Goal: Information Seeking & Learning: Compare options

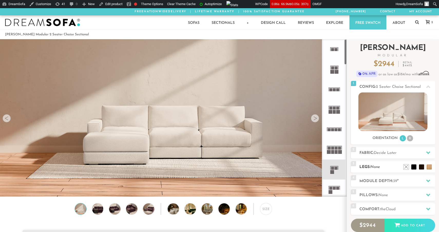
click at [391, 167] on h2 "Legs: None" at bounding box center [397, 167] width 76 height 6
click at [377, 181] on h2 "Module Depth: 39 "" at bounding box center [397, 182] width 76 height 6
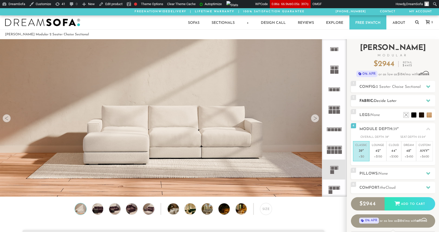
click at [380, 97] on div "2 Fabric: Decide Later" at bounding box center [393, 101] width 84 height 12
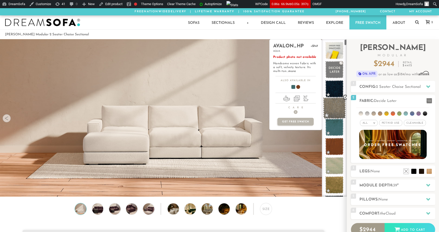
click at [339, 113] on span at bounding box center [334, 109] width 23 height 22
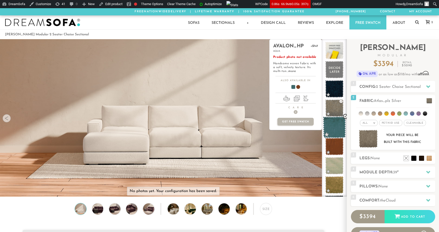
click at [338, 125] on span at bounding box center [334, 128] width 23 height 22
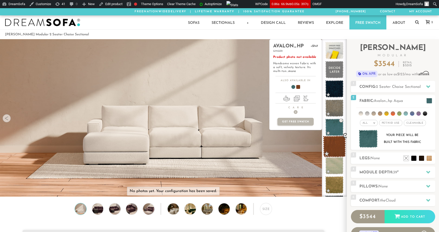
click at [336, 150] on span at bounding box center [334, 147] width 23 height 22
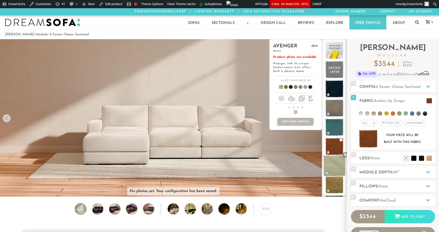
click at [334, 162] on span at bounding box center [334, 166] width 23 height 22
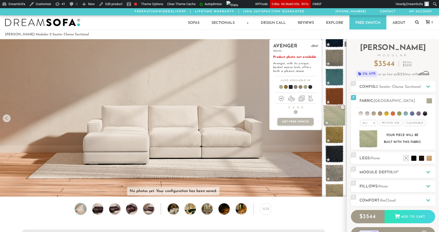
scroll to position [51, 0]
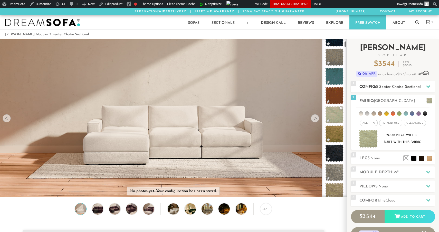
click at [390, 89] on h2 "Config: 2 Seater Chaise Sectional" at bounding box center [397, 87] width 76 height 6
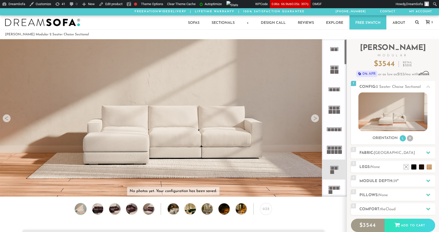
click at [334, 110] on rect at bounding box center [334, 108] width 3 height 3
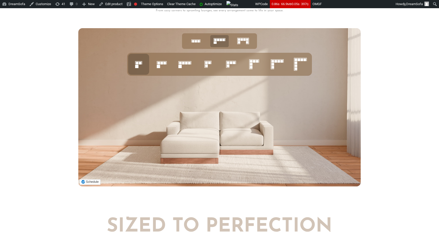
scroll to position [2071, 0]
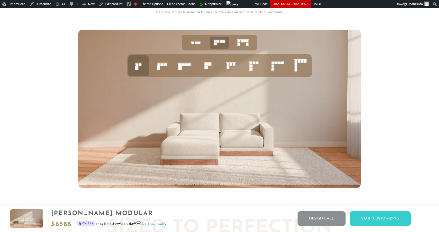
click at [165, 65] on rect at bounding box center [164, 64] width 3 height 3
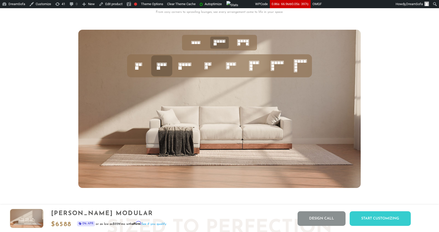
click at [183, 68] on icon at bounding box center [184, 65] width 17 height 17
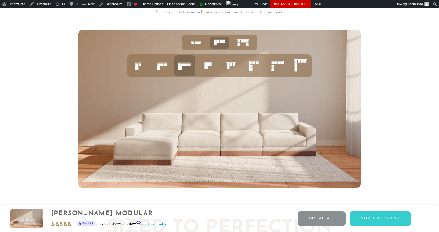
click at [213, 66] on icon at bounding box center [207, 65] width 17 height 17
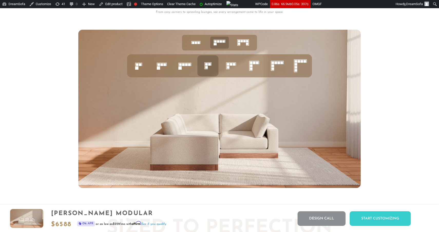
click at [229, 67] on rect at bounding box center [228, 67] width 3 height 3
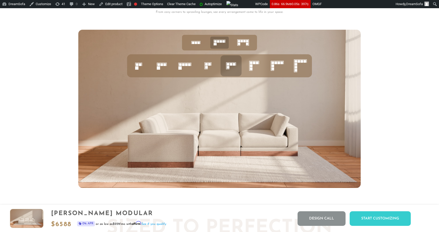
click at [205, 63] on rect at bounding box center [204, 66] width 0 height 7
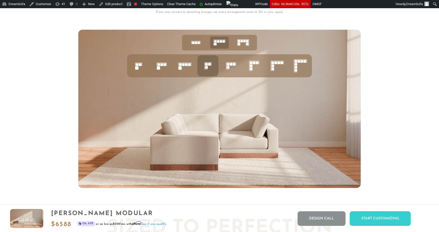
click at [190, 66] on icon at bounding box center [184, 65] width 17 height 17
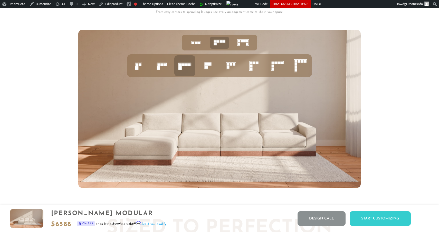
click at [166, 69] on icon at bounding box center [161, 65] width 17 height 17
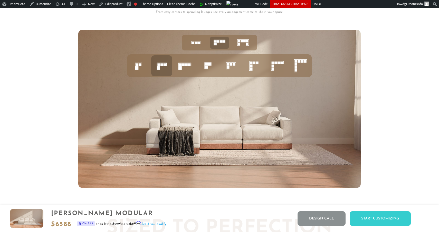
click at [137, 69] on rect at bounding box center [136, 67] width 3 height 3
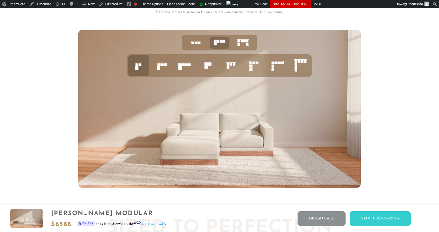
click at [159, 70] on icon at bounding box center [161, 65] width 17 height 17
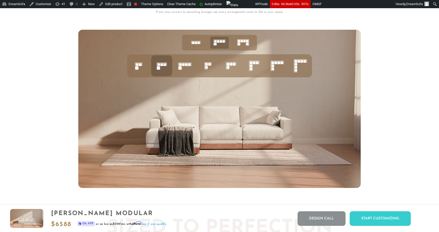
click at [180, 69] on rect at bounding box center [179, 67] width 3 height 3
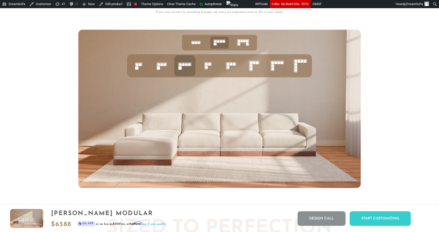
click at [203, 71] on icon at bounding box center [207, 65] width 17 height 17
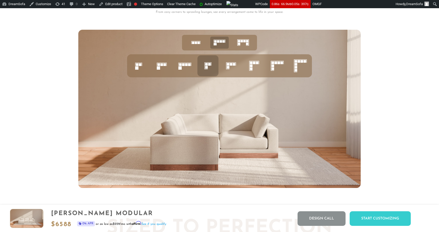
click at [228, 69] on rect at bounding box center [227, 69] width 3 height 0
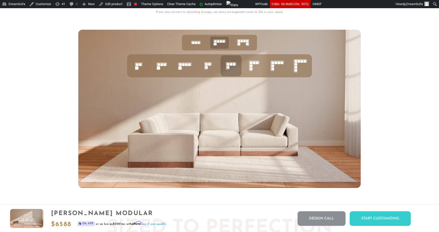
click at [254, 68] on icon at bounding box center [253, 65] width 17 height 17
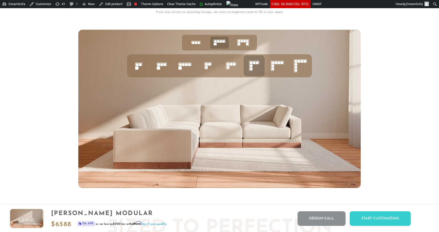
click at [269, 69] on icon at bounding box center [276, 65] width 17 height 17
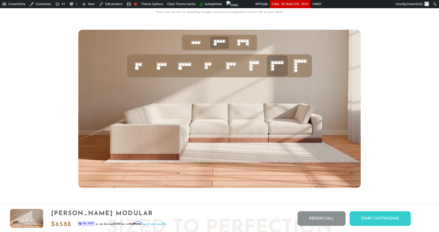
click at [293, 68] on icon at bounding box center [300, 65] width 17 height 17
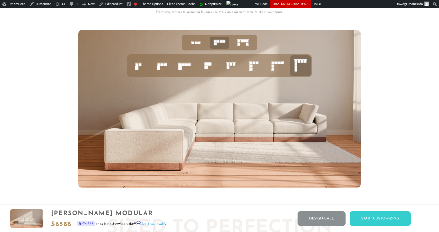
click at [193, 41] on rect at bounding box center [195, 41] width 9 height 0
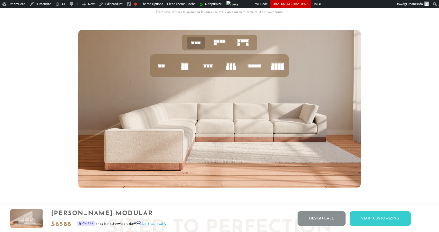
click at [206, 64] on icon at bounding box center [207, 65] width 17 height 17
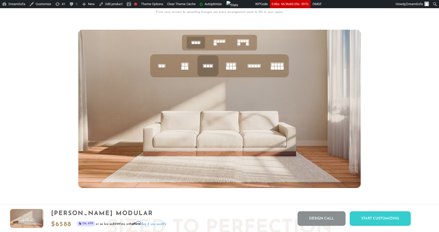
click at [232, 66] on icon at bounding box center [230, 65] width 17 height 17
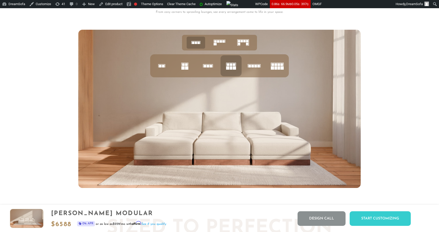
click at [250, 66] on rect at bounding box center [249, 66] width 3 height 3
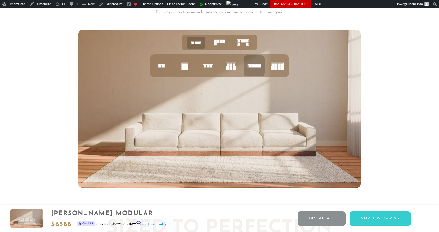
click at [274, 65] on rect at bounding box center [272, 64] width 3 height 3
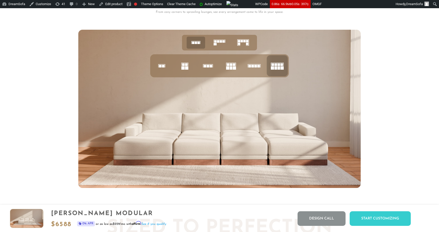
click at [220, 69] on li at bounding box center [230, 65] width 21 height 21
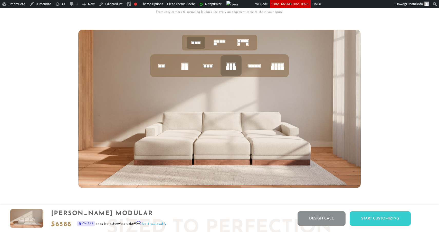
click at [209, 67] on rect at bounding box center [208, 66] width 3 height 3
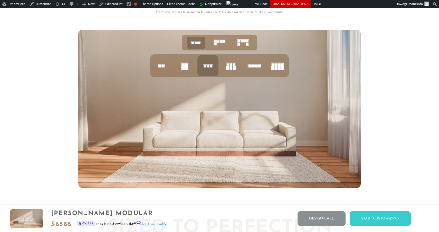
click at [188, 66] on icon at bounding box center [184, 65] width 17 height 17
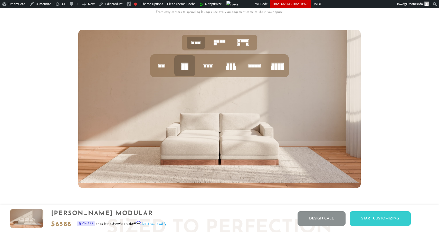
click at [164, 68] on icon at bounding box center [161, 65] width 17 height 17
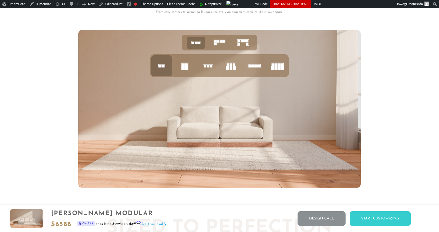
click at [204, 67] on icon at bounding box center [207, 65] width 17 height 17
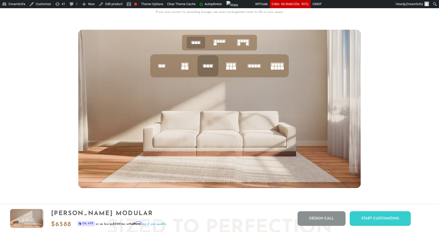
click at [223, 71] on icon at bounding box center [230, 65] width 17 height 17
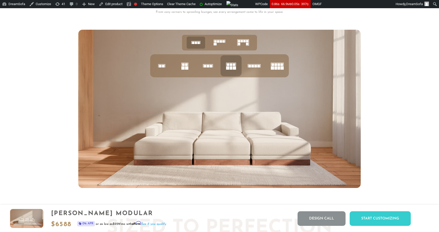
click at [243, 67] on ul at bounding box center [219, 65] width 139 height 23
click at [254, 67] on icon at bounding box center [253, 65] width 17 height 17
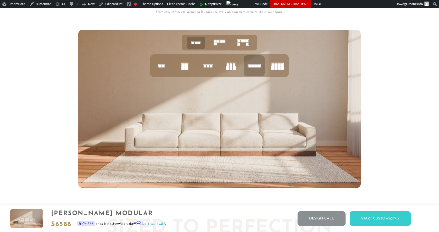
click at [274, 65] on icon at bounding box center [276, 65] width 17 height 17
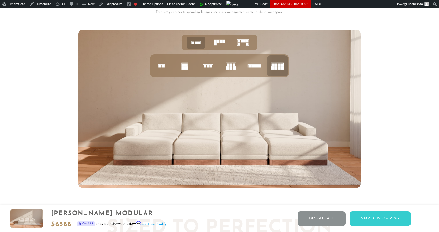
click at [232, 68] on icon at bounding box center [230, 65] width 17 height 17
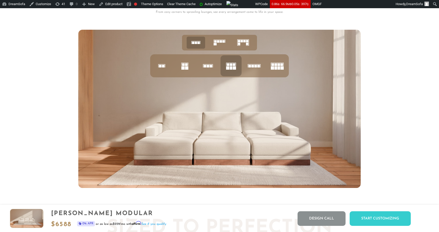
click at [210, 71] on icon at bounding box center [207, 65] width 17 height 17
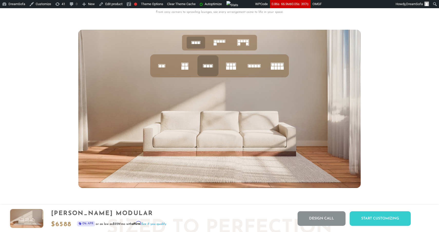
click at [234, 71] on icon at bounding box center [230, 65] width 17 height 17
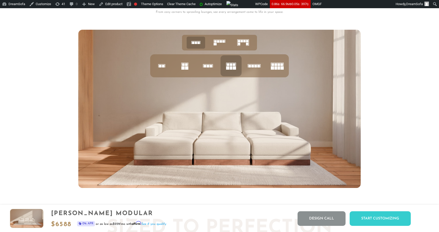
click at [208, 69] on icon at bounding box center [207, 65] width 17 height 17
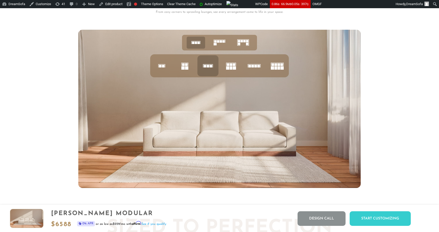
click at [247, 69] on icon at bounding box center [253, 65] width 17 height 17
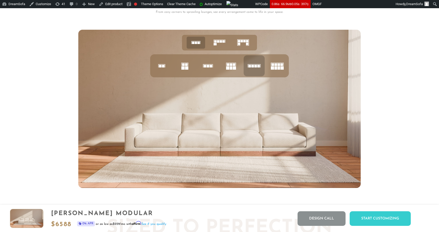
click at [216, 67] on icon at bounding box center [207, 65] width 17 height 17
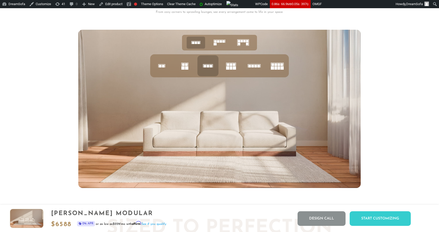
click at [190, 63] on icon at bounding box center [184, 65] width 17 height 17
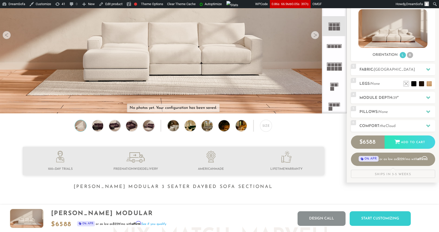
scroll to position [0, 0]
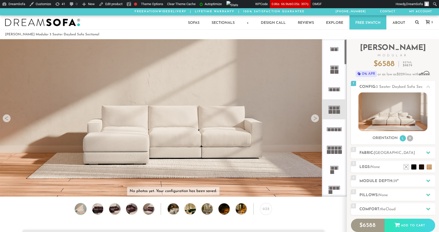
click at [334, 130] on rect at bounding box center [335, 130] width 3 height 3
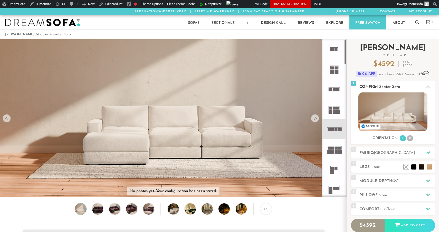
click at [383, 126] on img at bounding box center [392, 112] width 69 height 39
click at [335, 155] on icon at bounding box center [334, 150] width 20 height 20
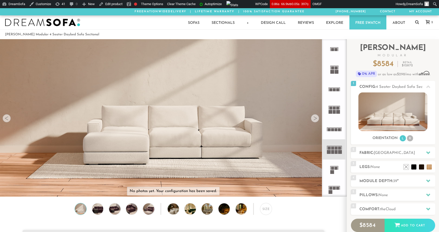
click at [331, 111] on rect at bounding box center [330, 112] width 4 height 4
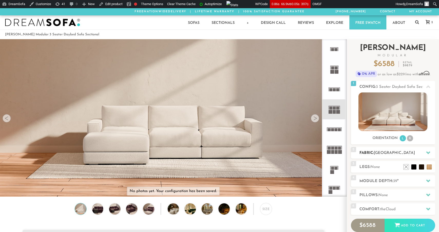
click at [389, 150] on div "2 Fabric: [GEOGRAPHIC_DATA]" at bounding box center [393, 153] width 84 height 12
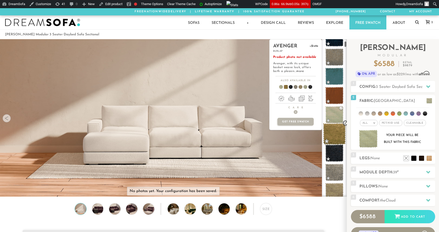
click at [336, 134] on span at bounding box center [334, 134] width 23 height 22
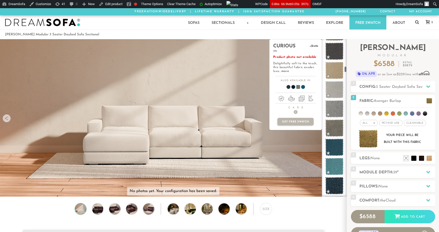
scroll to position [729, 0]
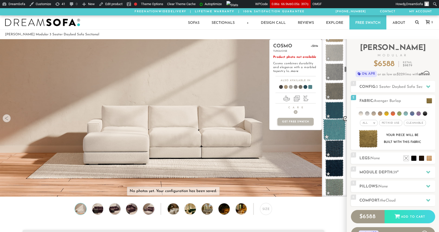
click at [337, 131] on span at bounding box center [334, 130] width 23 height 22
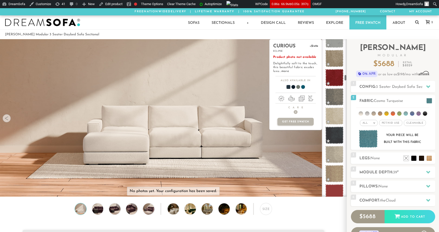
scroll to position [1081, 0]
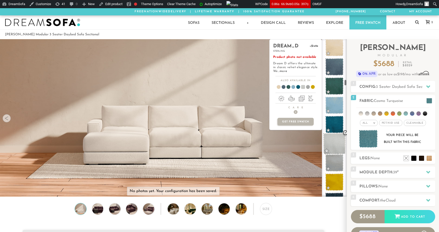
click at [337, 140] on span at bounding box center [334, 144] width 23 height 22
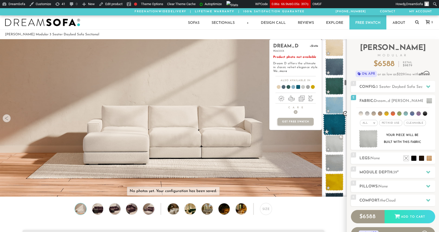
click at [337, 121] on span at bounding box center [334, 125] width 23 height 22
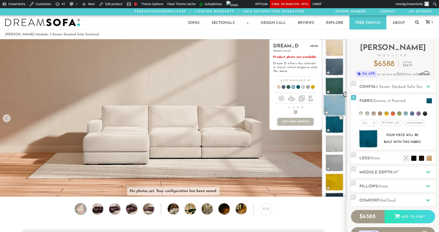
click at [337, 108] on span at bounding box center [334, 106] width 23 height 22
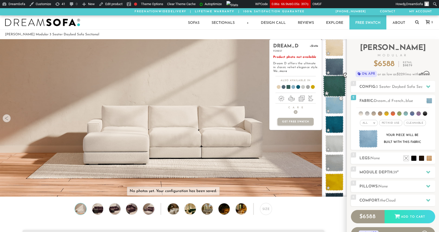
click at [334, 85] on span at bounding box center [334, 86] width 23 height 22
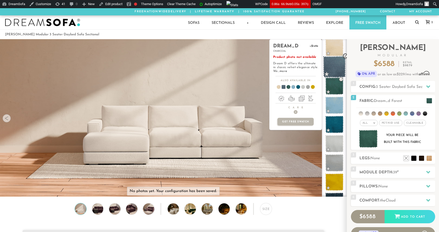
click at [335, 67] on span at bounding box center [334, 67] width 23 height 22
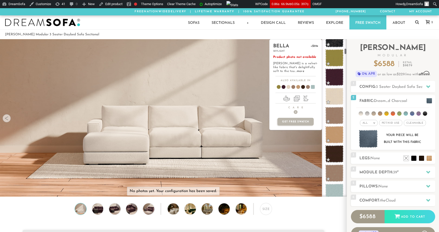
scroll to position [0, 0]
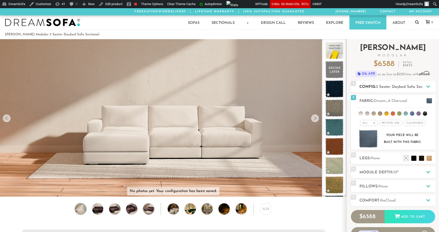
click at [371, 91] on div "1 Config: 3 Seater Daybed Sofa Sectional R" at bounding box center [393, 87] width 84 height 12
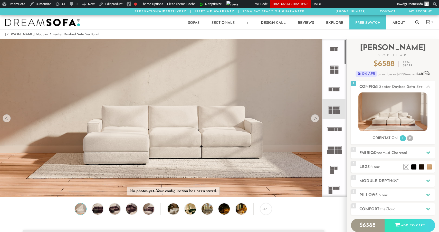
click at [335, 88] on icon at bounding box center [334, 90] width 20 height 20
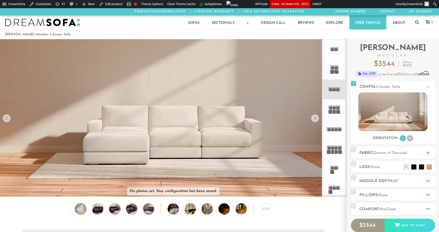
click at [334, 71] on rect at bounding box center [332, 72] width 4 height 4
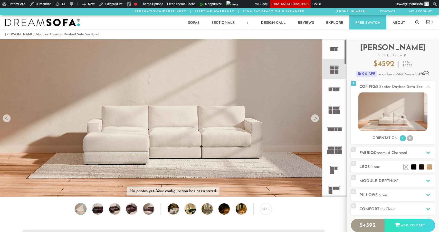
click at [332, 91] on icon at bounding box center [334, 90] width 20 height 20
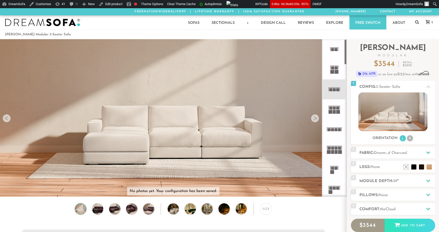
click at [340, 112] on icon at bounding box center [334, 110] width 20 height 20
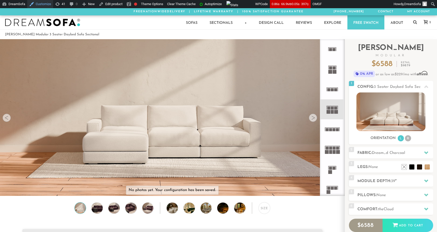
scroll to position [0, 0]
